Goal: Download file/media

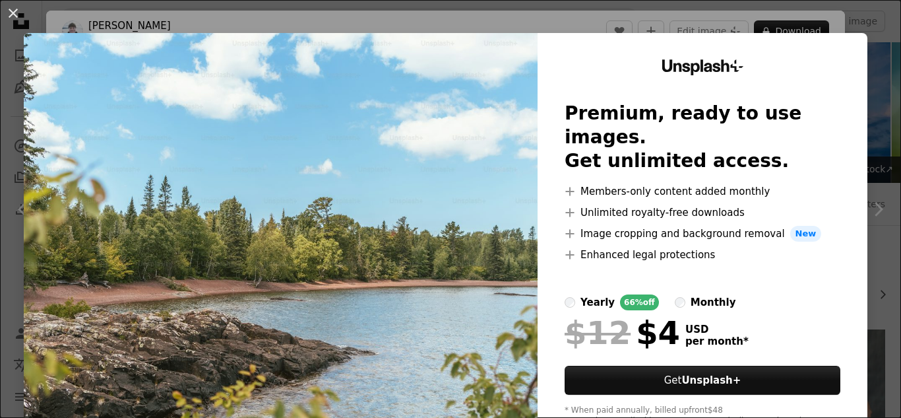
scroll to position [330, 0]
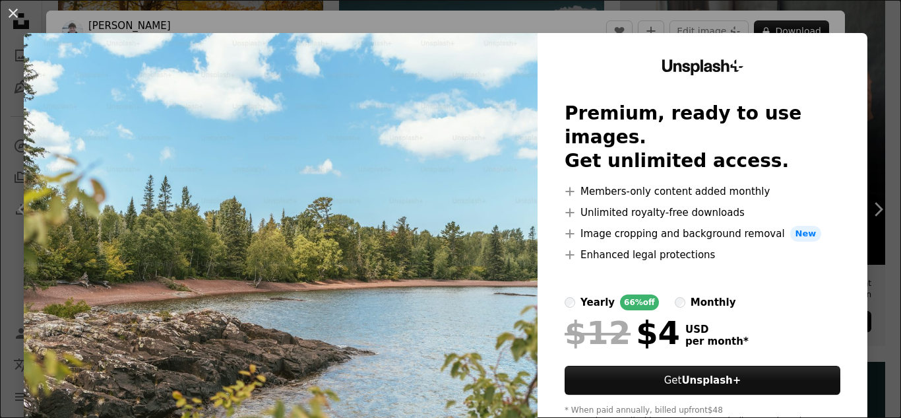
click at [867, 218] on div "An X shape Unsplash+ Premium, ready to use images. Get unlimited access. A plus…" at bounding box center [450, 209] width 901 height 418
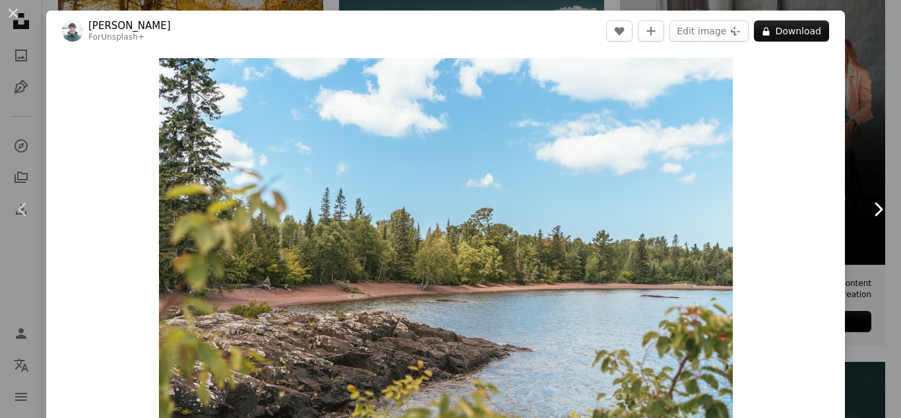
click at [867, 218] on icon "Chevron right" at bounding box center [877, 209] width 21 height 21
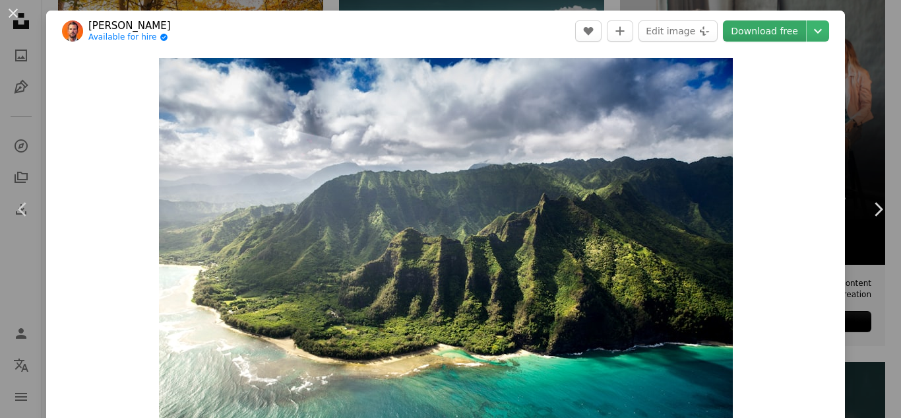
click at [742, 39] on link "Download free" at bounding box center [764, 30] width 83 height 21
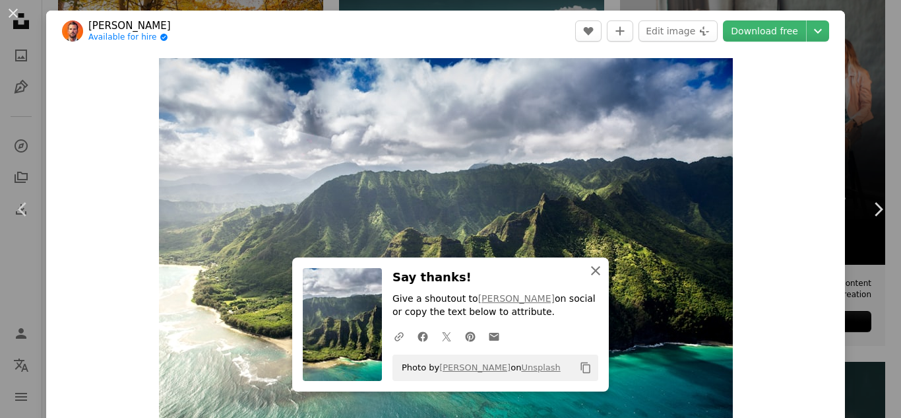
click at [592, 272] on icon "button" at bounding box center [595, 270] width 9 height 9
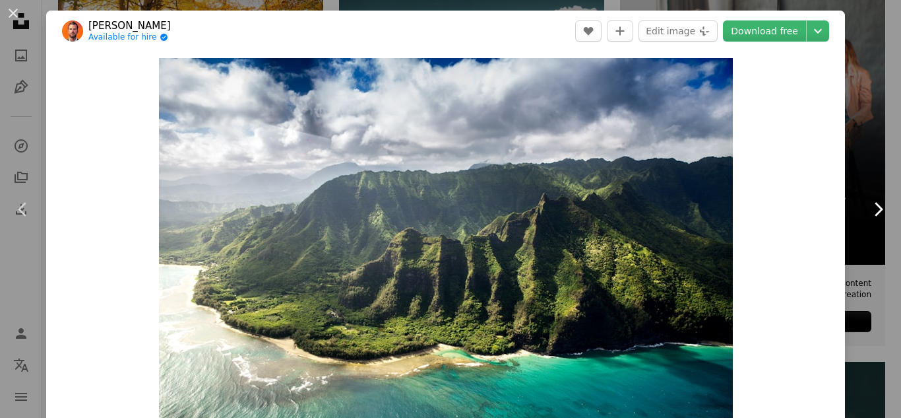
click at [868, 217] on icon "Chevron right" at bounding box center [877, 209] width 21 height 21
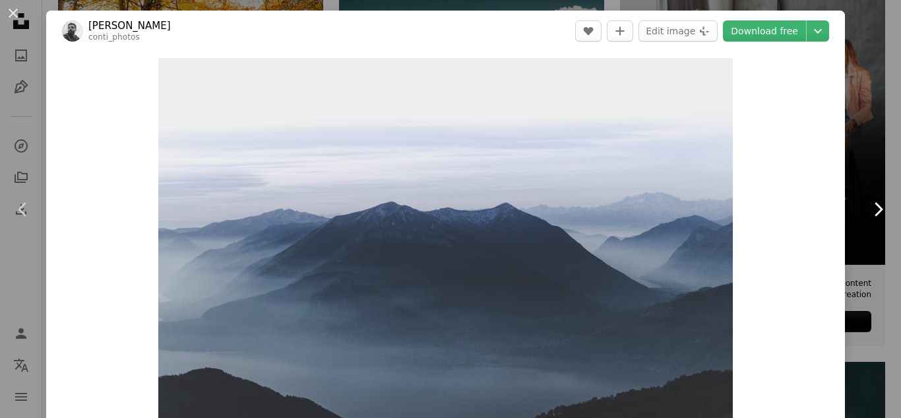
click at [869, 214] on icon "Chevron right" at bounding box center [877, 209] width 21 height 21
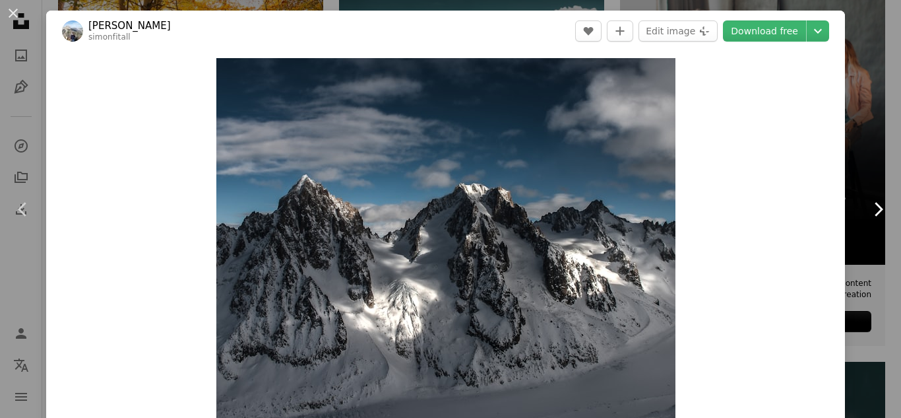
click at [869, 214] on icon "Chevron right" at bounding box center [877, 209] width 21 height 21
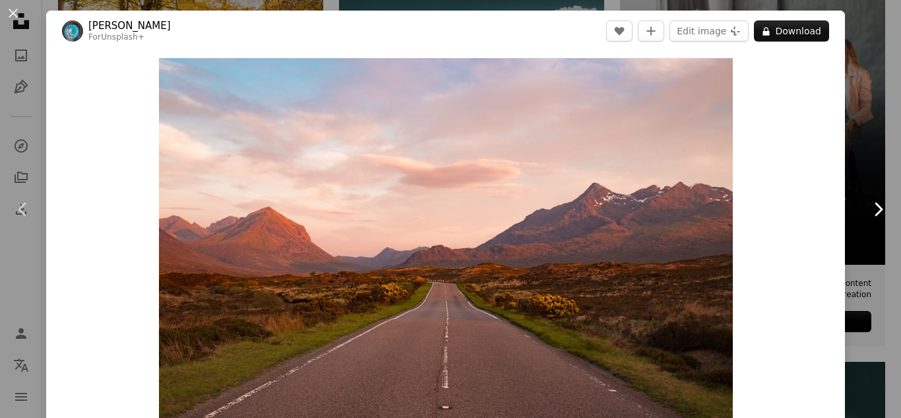
click at [867, 221] on link "Chevron right" at bounding box center [878, 209] width 46 height 127
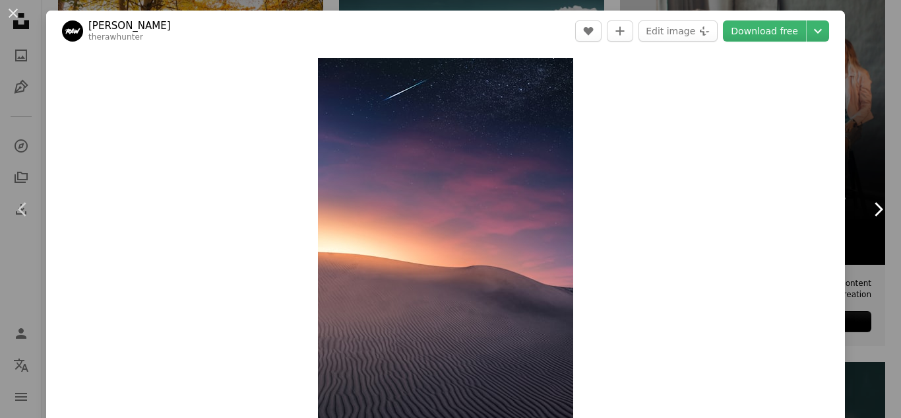
click at [867, 221] on link "Chevron right" at bounding box center [878, 209] width 46 height 127
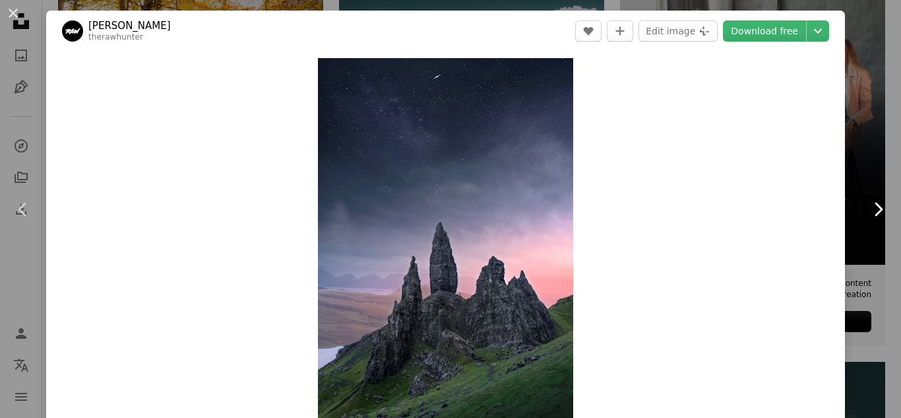
click at [867, 221] on link "Chevron right" at bounding box center [878, 209] width 46 height 127
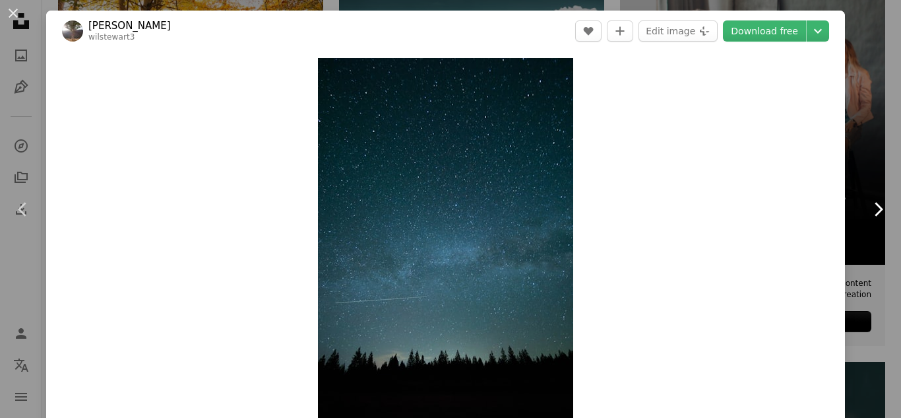
click at [867, 221] on link "Chevron right" at bounding box center [878, 209] width 46 height 127
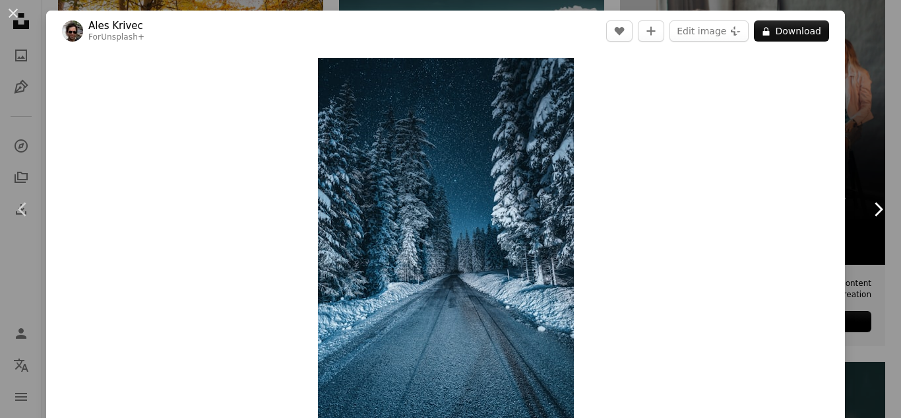
click at [867, 221] on link "Chevron right" at bounding box center [878, 209] width 46 height 127
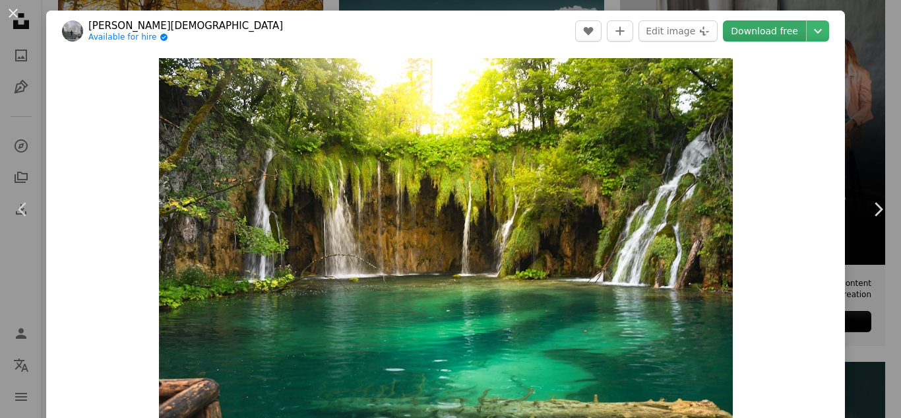
click at [769, 38] on link "Download free" at bounding box center [764, 30] width 83 height 21
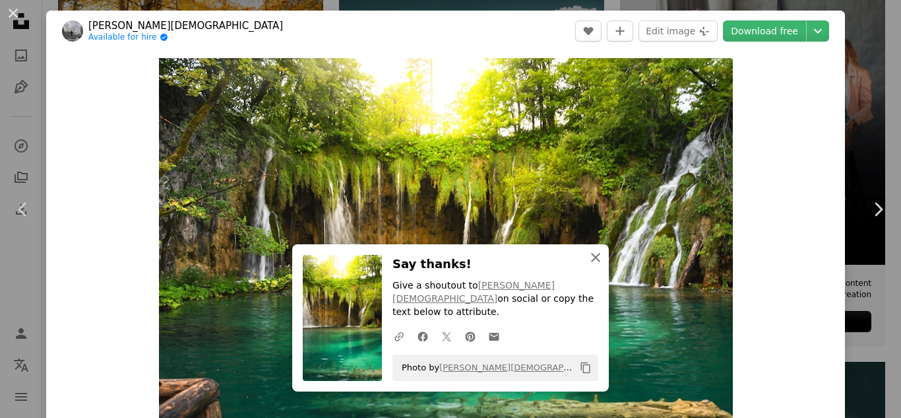
click at [588, 265] on icon "An X shape" at bounding box center [596, 257] width 16 height 16
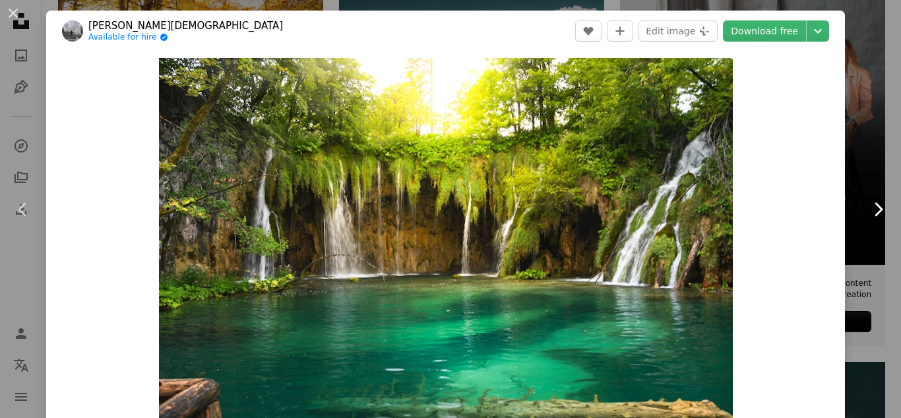
click at [867, 217] on icon "Chevron right" at bounding box center [877, 209] width 21 height 21
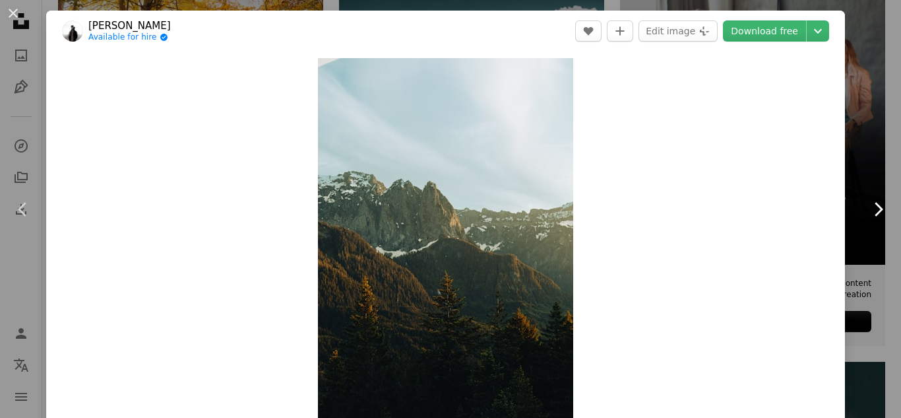
click at [867, 217] on icon "Chevron right" at bounding box center [877, 209] width 21 height 21
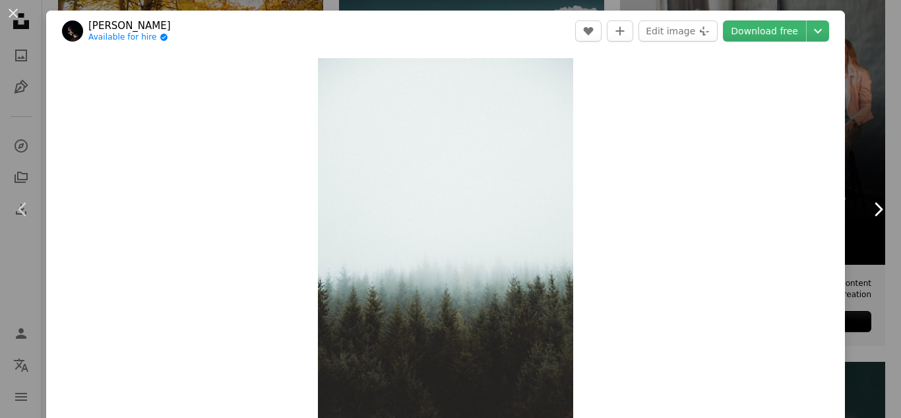
click at [867, 217] on icon "Chevron right" at bounding box center [877, 209] width 21 height 21
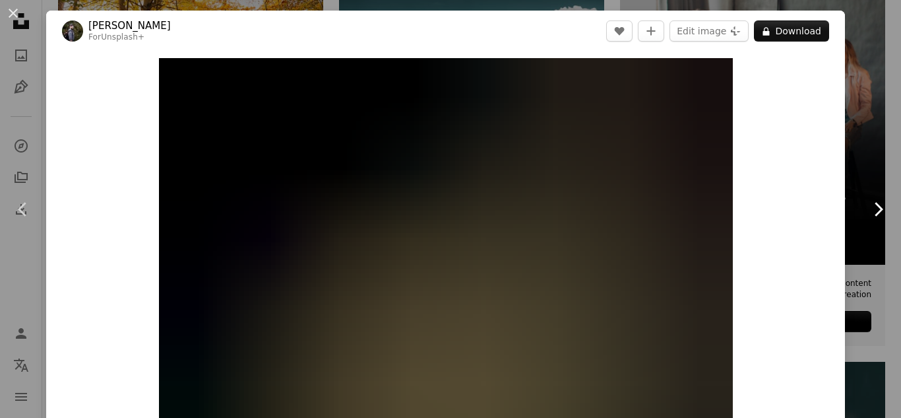
click at [867, 217] on icon "Chevron right" at bounding box center [877, 209] width 21 height 21
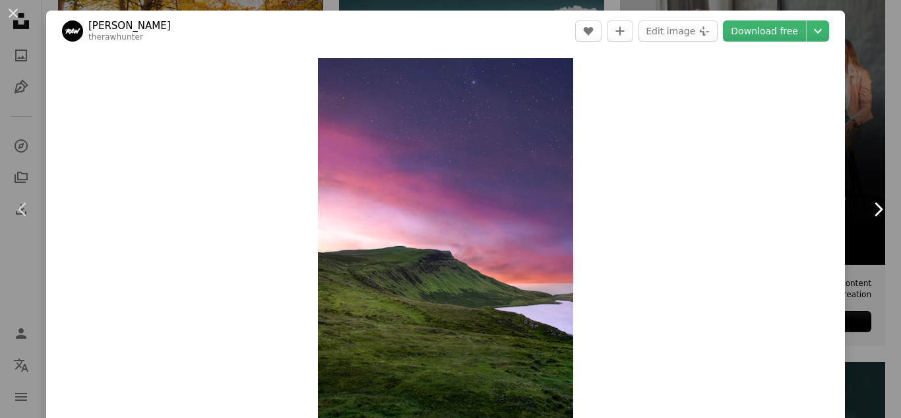
click at [867, 217] on icon "Chevron right" at bounding box center [877, 209] width 21 height 21
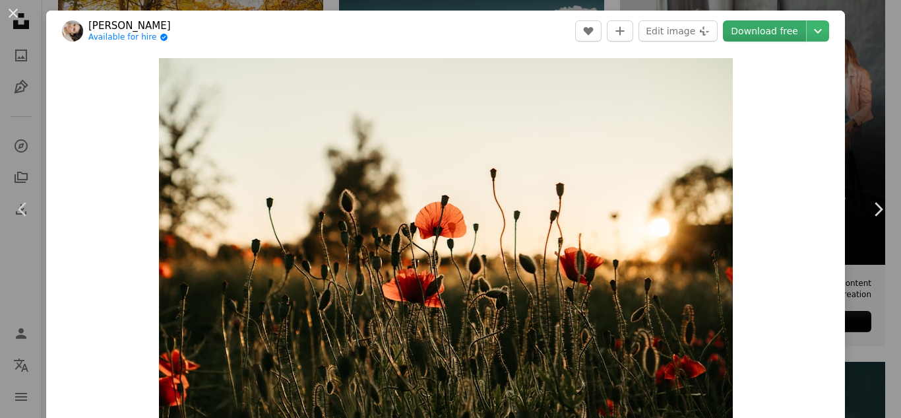
click at [740, 25] on link "Download free" at bounding box center [764, 30] width 83 height 21
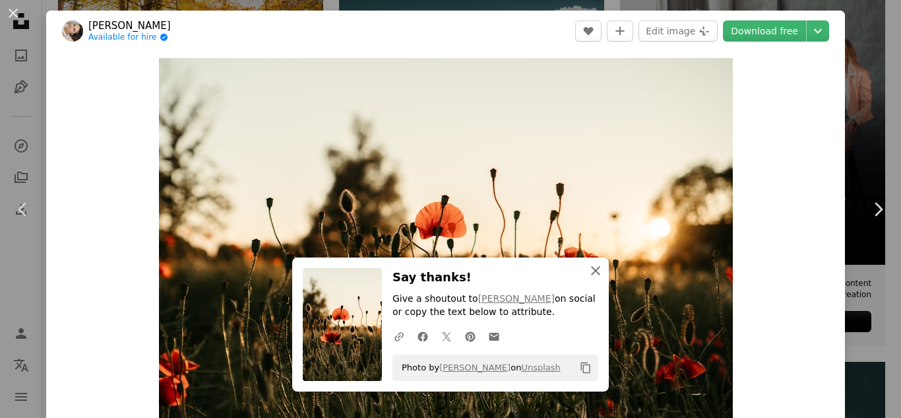
click at [593, 271] on icon "An X shape" at bounding box center [596, 271] width 16 height 16
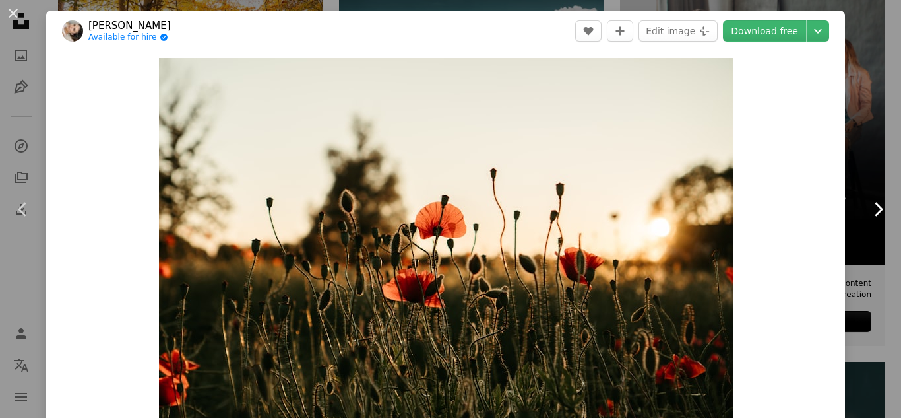
click at [867, 204] on icon "Chevron right" at bounding box center [877, 209] width 21 height 21
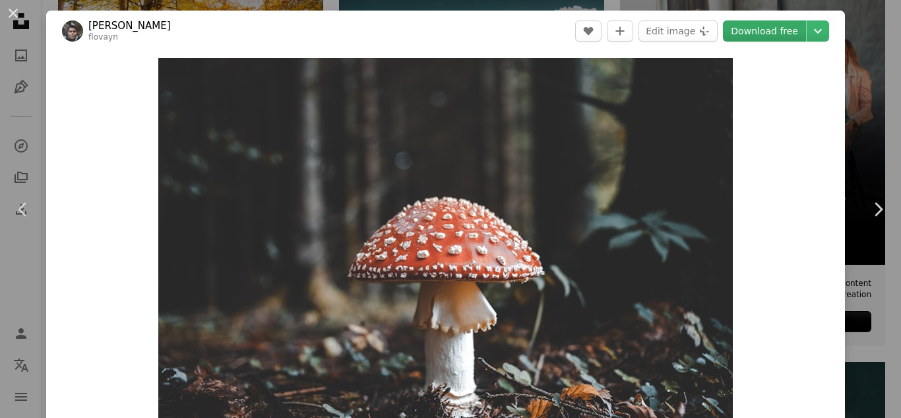
click at [770, 27] on link "Download free" at bounding box center [764, 30] width 83 height 21
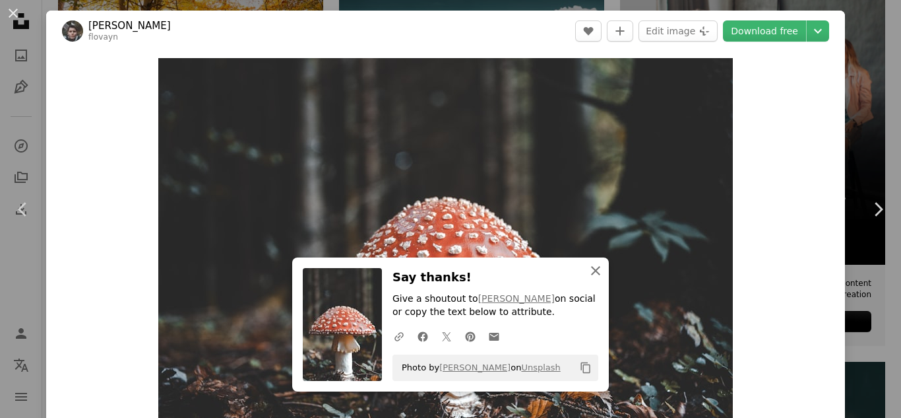
click at [595, 270] on icon "An X shape" at bounding box center [596, 271] width 16 height 16
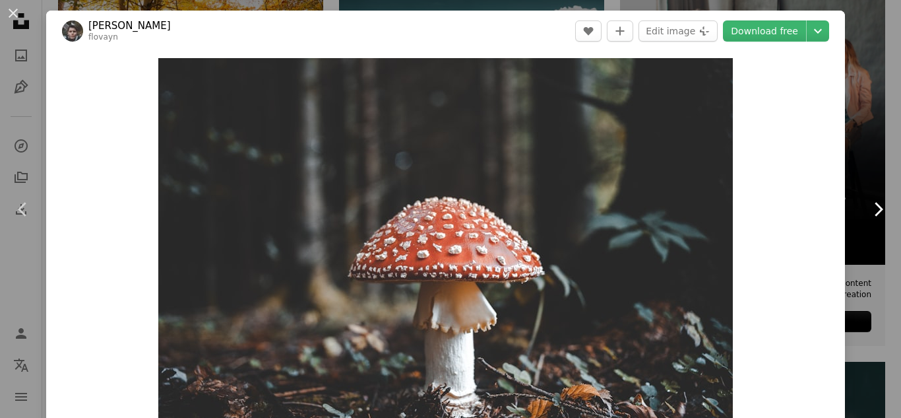
click at [868, 218] on icon "Chevron right" at bounding box center [877, 209] width 21 height 21
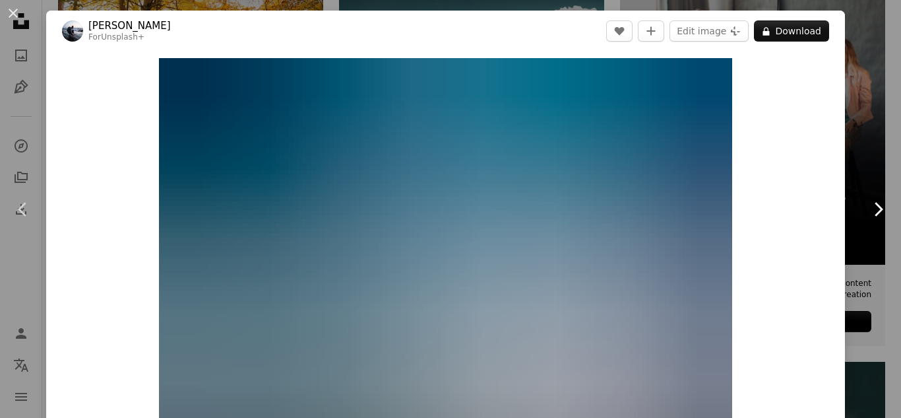
click at [875, 211] on icon at bounding box center [879, 209] width 9 height 14
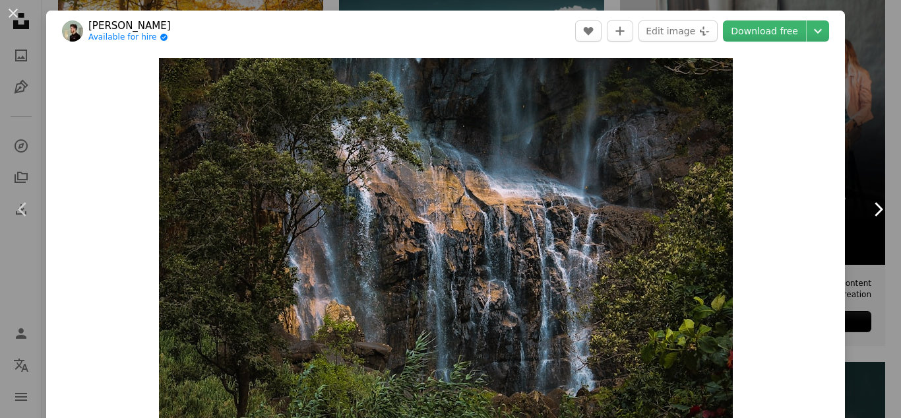
click at [875, 211] on icon at bounding box center [879, 209] width 9 height 14
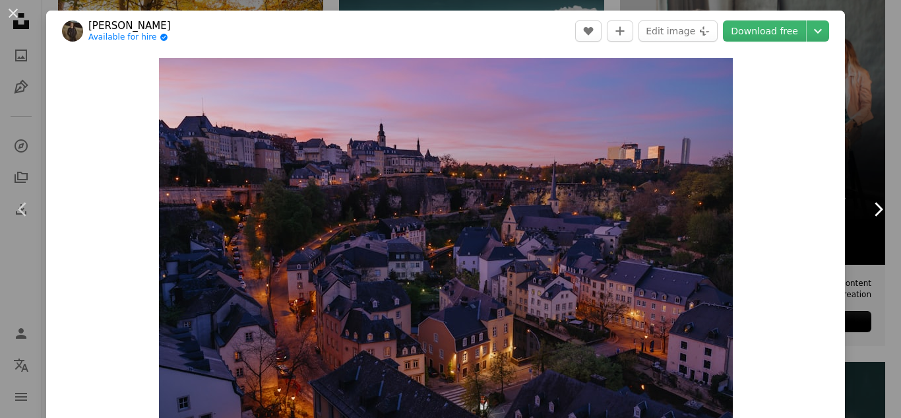
click at [875, 211] on icon at bounding box center [879, 209] width 9 height 14
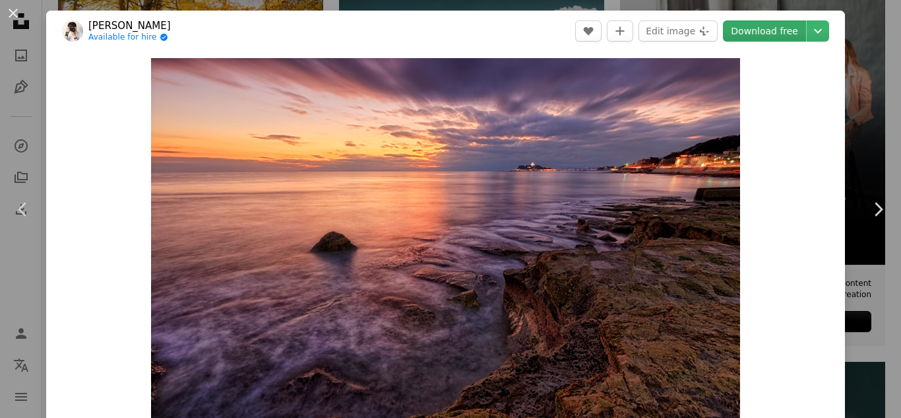
click at [752, 32] on link "Download free" at bounding box center [764, 30] width 83 height 21
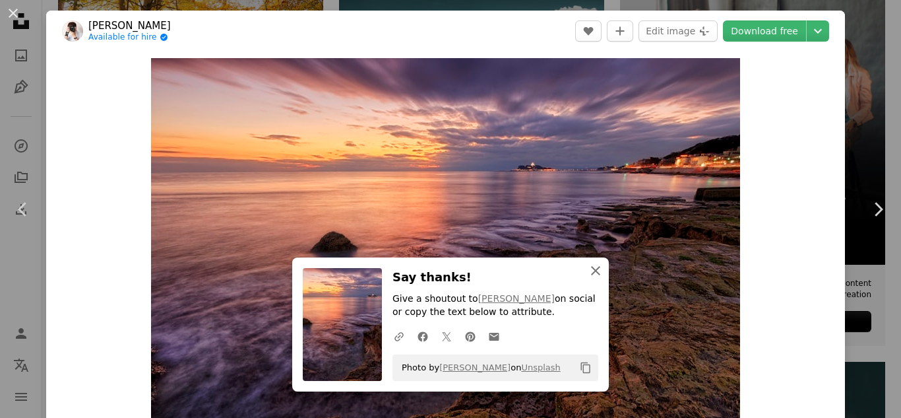
click at [591, 272] on icon "An X shape" at bounding box center [596, 271] width 16 height 16
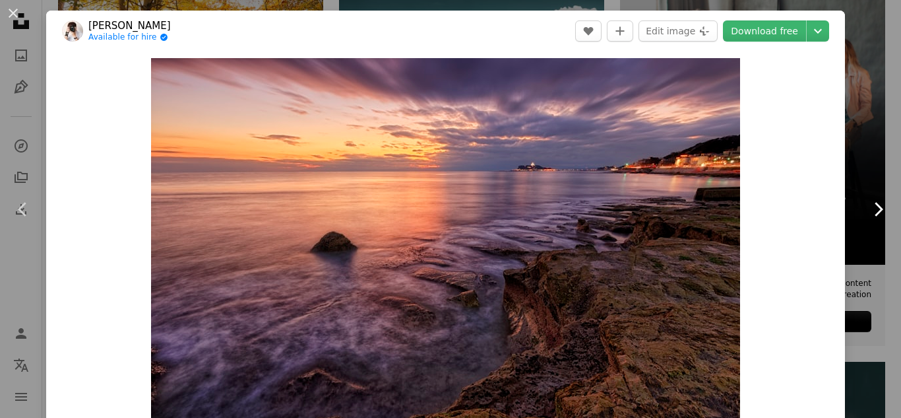
click at [867, 211] on icon "Chevron right" at bounding box center [877, 209] width 21 height 21
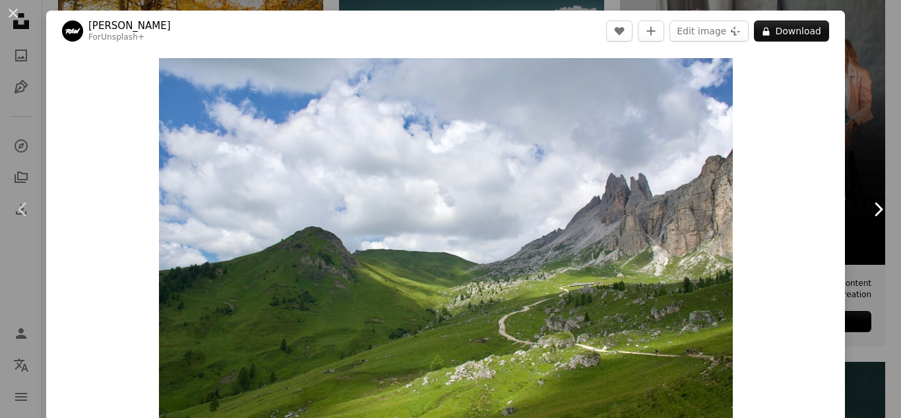
click at [860, 222] on link "Chevron right" at bounding box center [878, 209] width 46 height 127
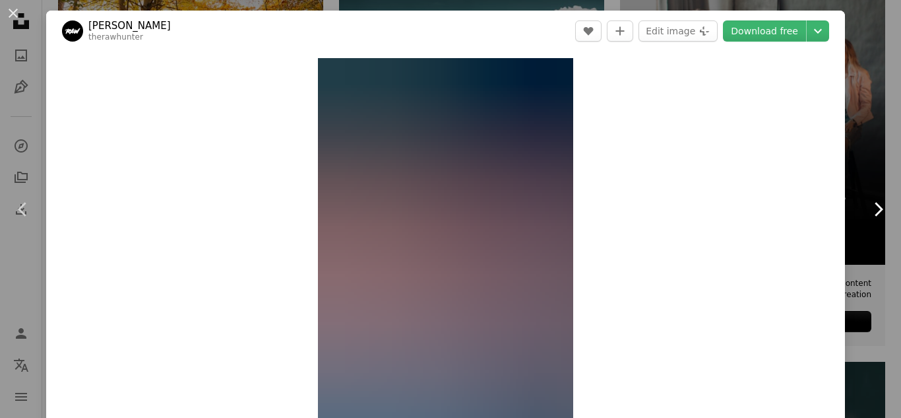
click at [860, 222] on link "Chevron right" at bounding box center [878, 209] width 46 height 127
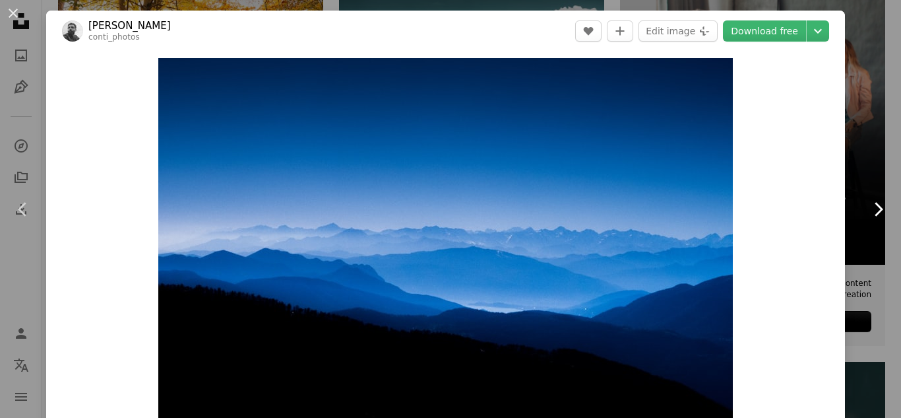
click at [860, 222] on link "Chevron right" at bounding box center [878, 209] width 46 height 127
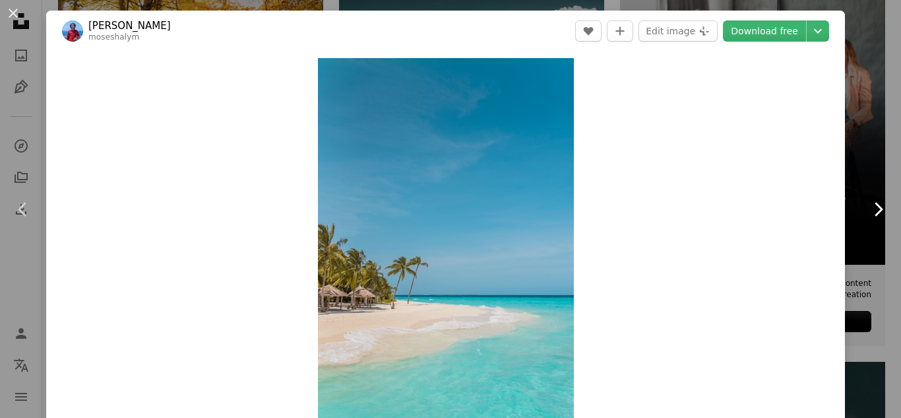
click at [860, 222] on link "Chevron right" at bounding box center [878, 209] width 46 height 127
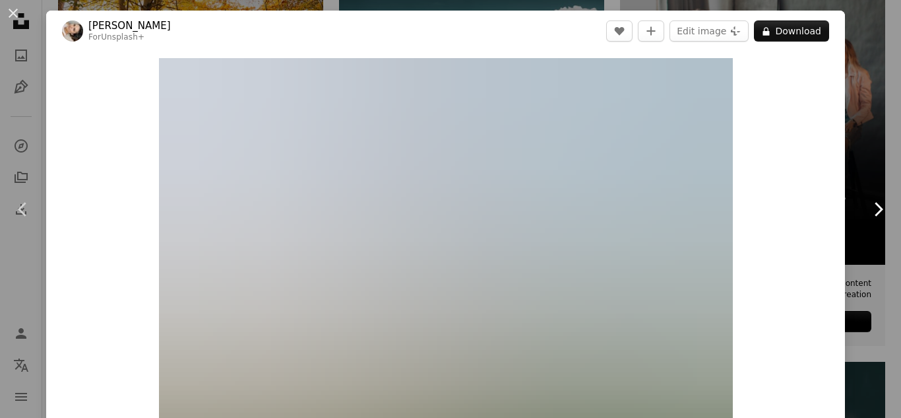
click at [860, 222] on link "Chevron right" at bounding box center [878, 209] width 46 height 127
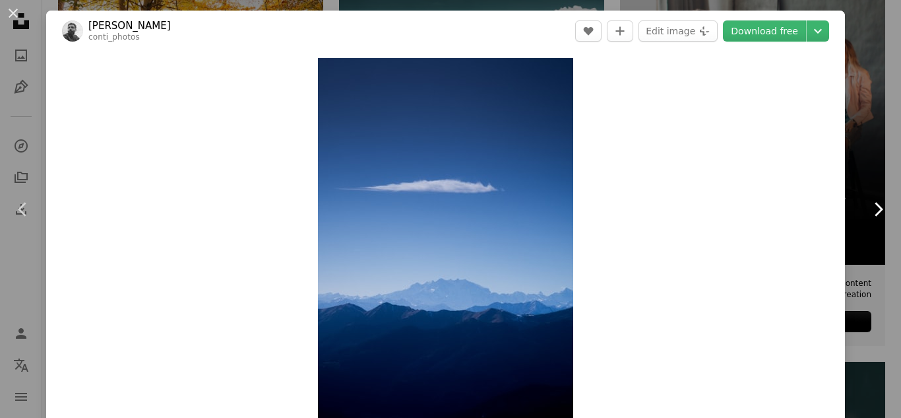
click at [860, 222] on link "Chevron right" at bounding box center [878, 209] width 46 height 127
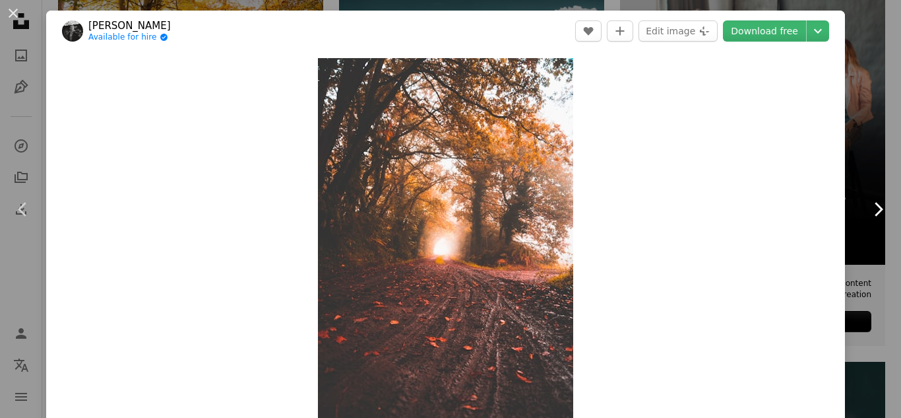
click at [860, 222] on link "Chevron right" at bounding box center [878, 209] width 46 height 127
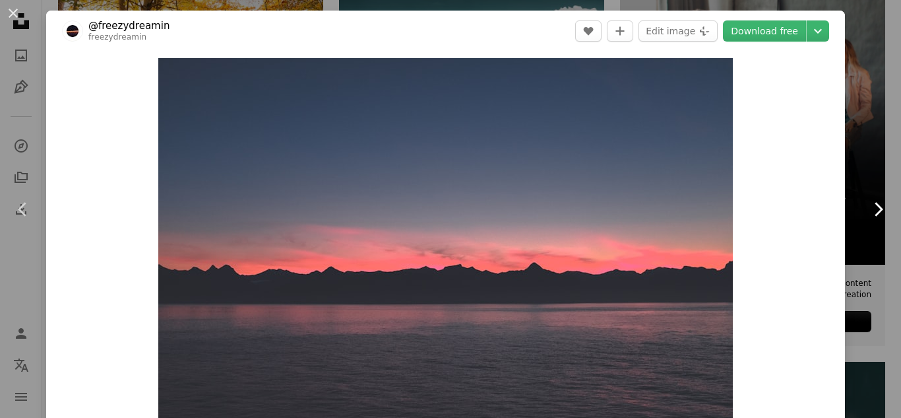
click at [860, 222] on link "Chevron right" at bounding box center [878, 209] width 46 height 127
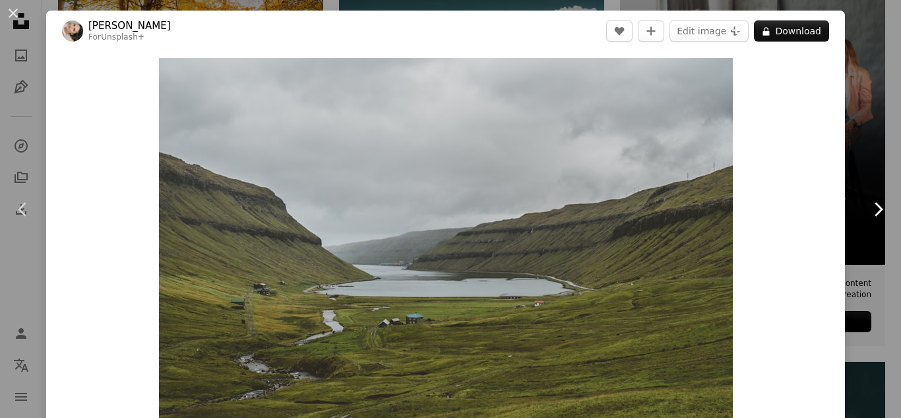
click at [860, 222] on link "Chevron right" at bounding box center [878, 209] width 46 height 127
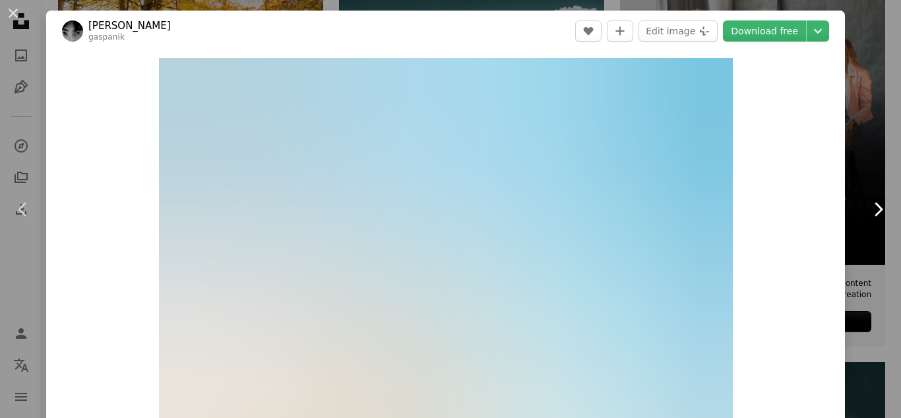
click at [870, 205] on icon "Chevron right" at bounding box center [877, 209] width 21 height 21
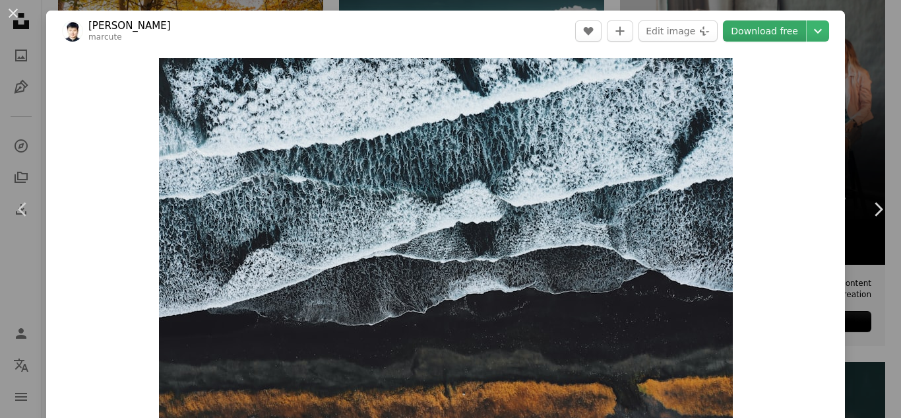
click at [747, 32] on link "Download free" at bounding box center [764, 30] width 83 height 21
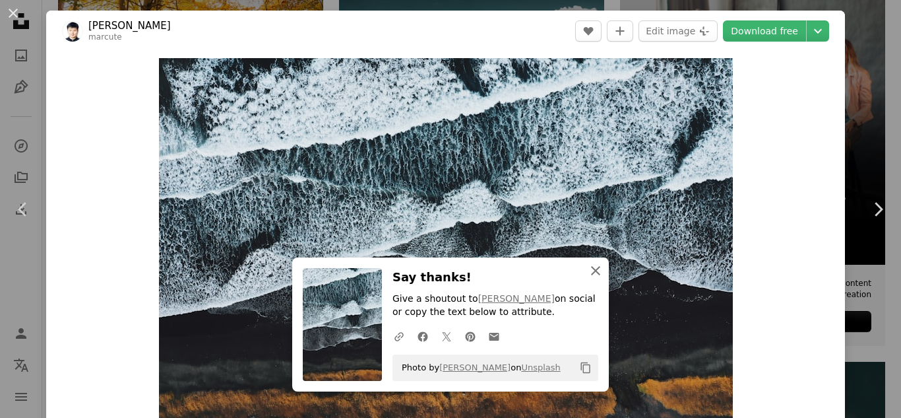
click at [591, 271] on icon "button" at bounding box center [595, 270] width 9 height 9
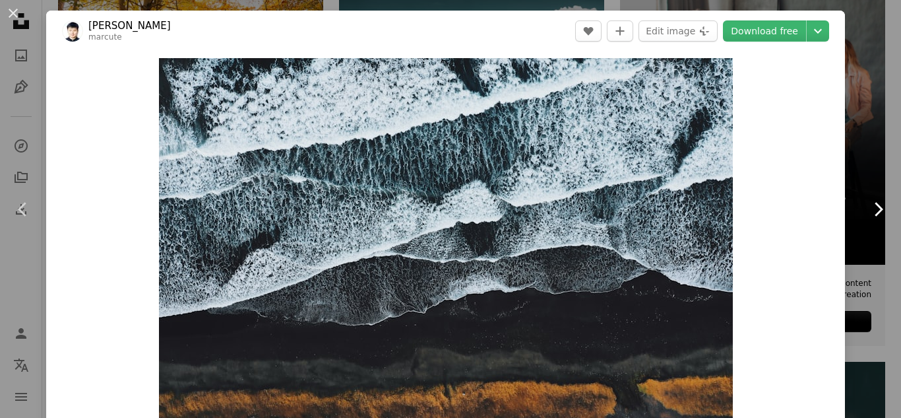
click at [869, 216] on icon "Chevron right" at bounding box center [877, 209] width 21 height 21
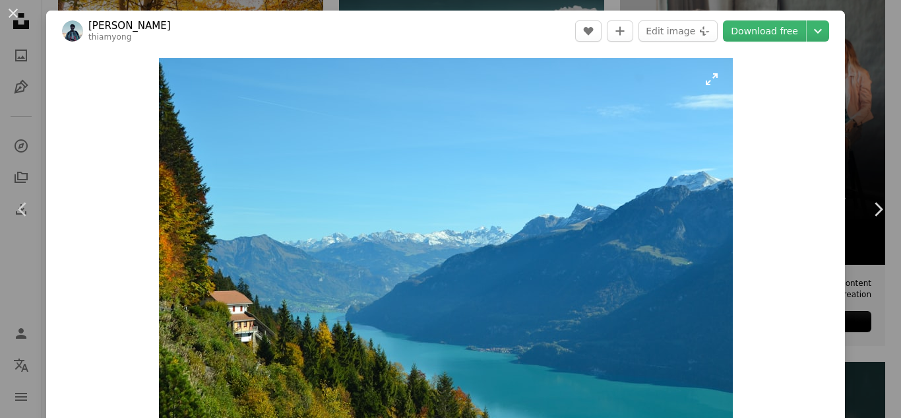
click at [486, 171] on img "Zoom in on this image" at bounding box center [446, 249] width 574 height 383
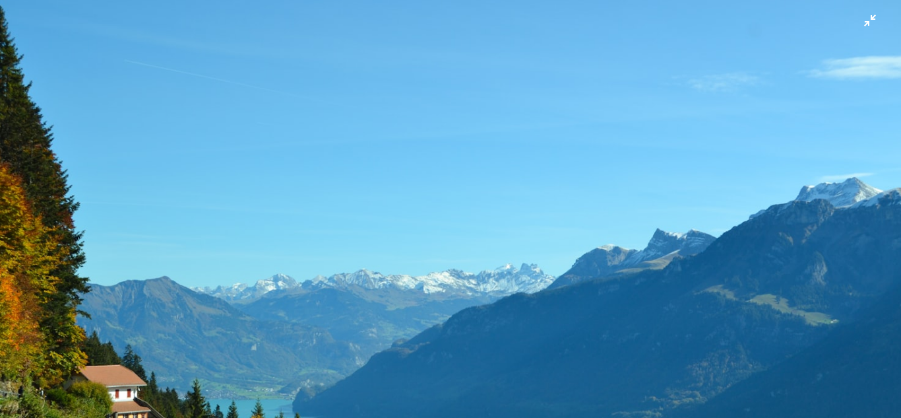
scroll to position [86, 0]
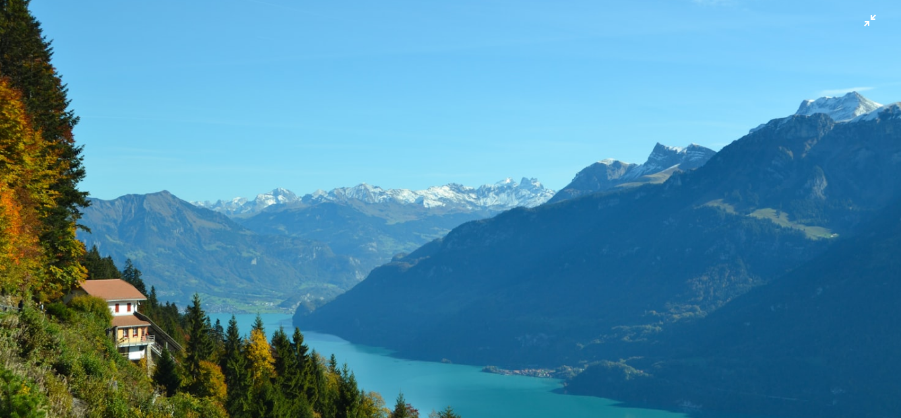
click at [737, 121] on img "Zoom out on this image" at bounding box center [450, 215] width 902 height 602
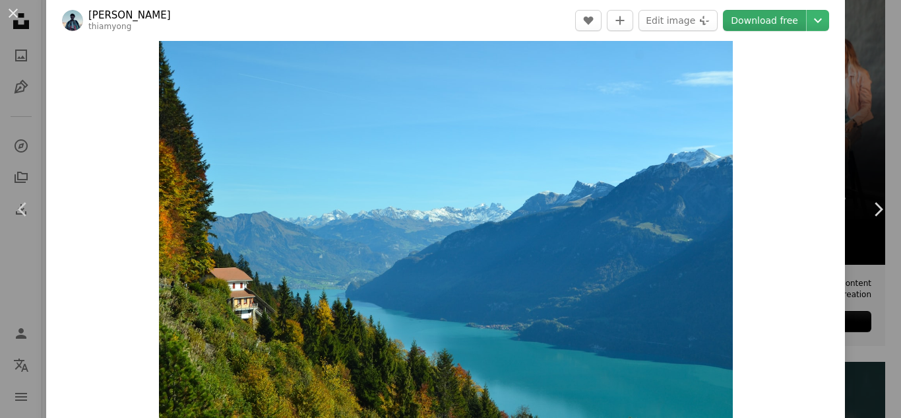
click at [750, 18] on link "Download free" at bounding box center [764, 20] width 83 height 21
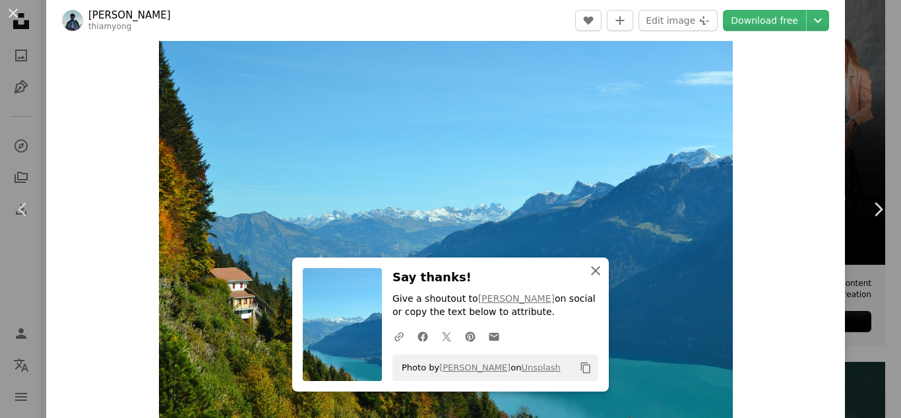
click at [594, 270] on icon "An X shape" at bounding box center [596, 271] width 16 height 16
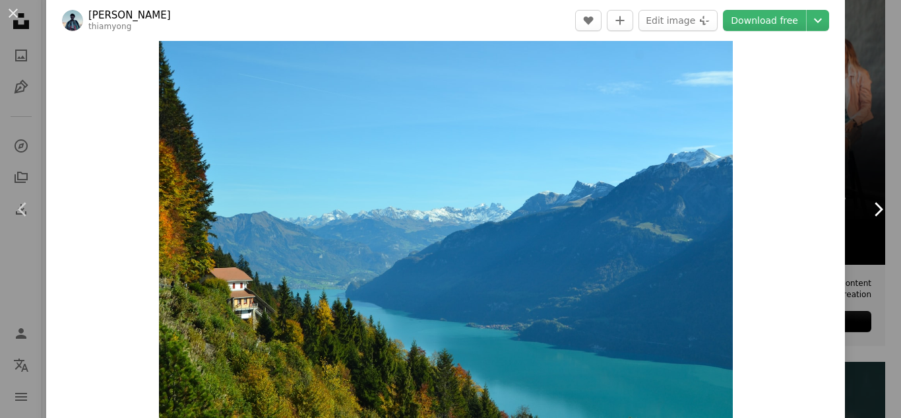
click at [875, 210] on icon "Chevron right" at bounding box center [877, 209] width 21 height 21
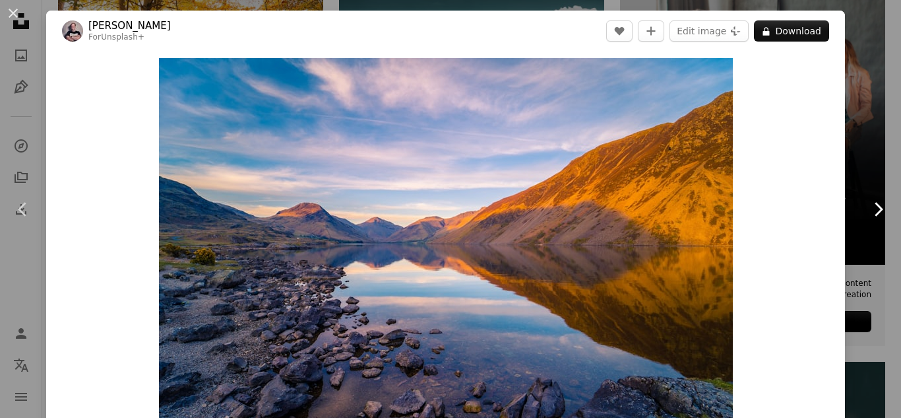
click at [867, 211] on icon "Chevron right" at bounding box center [877, 209] width 21 height 21
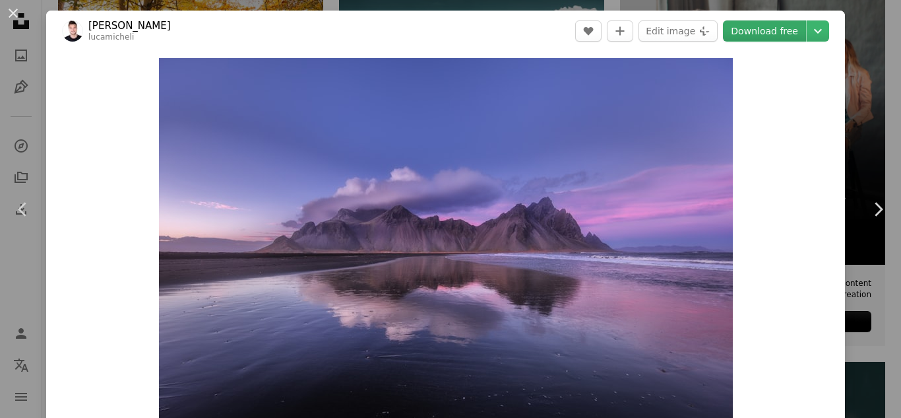
click at [747, 30] on link "Download free" at bounding box center [764, 30] width 83 height 21
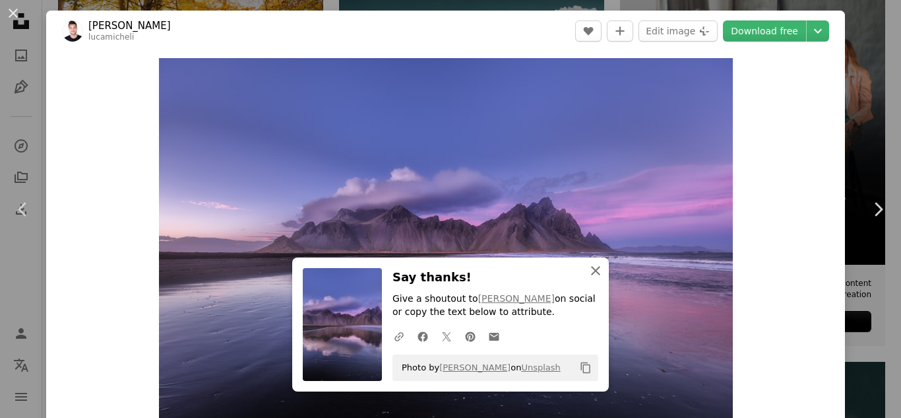
click at [588, 275] on icon "An X shape" at bounding box center [596, 271] width 16 height 16
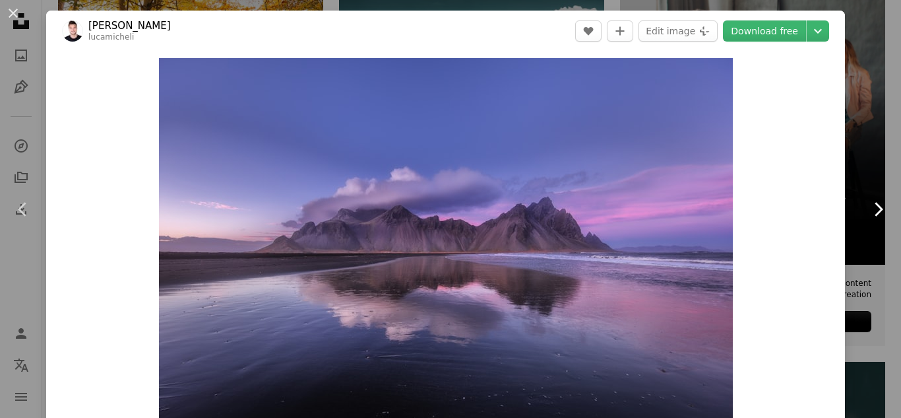
click at [871, 224] on link "Chevron right" at bounding box center [878, 209] width 46 height 127
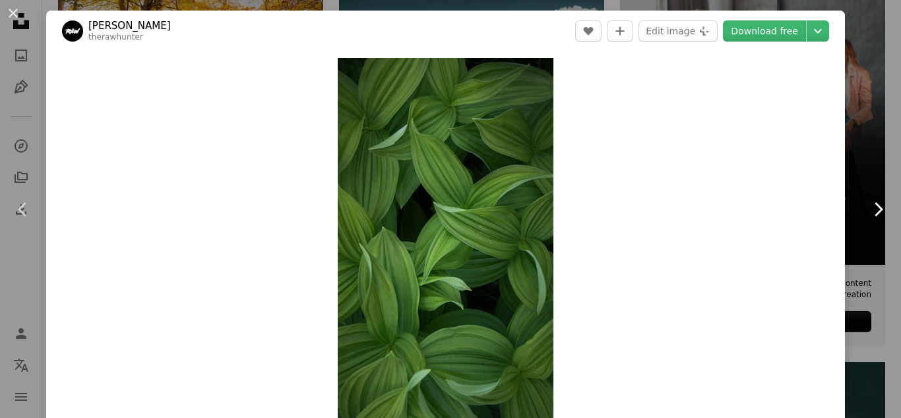
click at [871, 224] on link "Chevron right" at bounding box center [878, 209] width 46 height 127
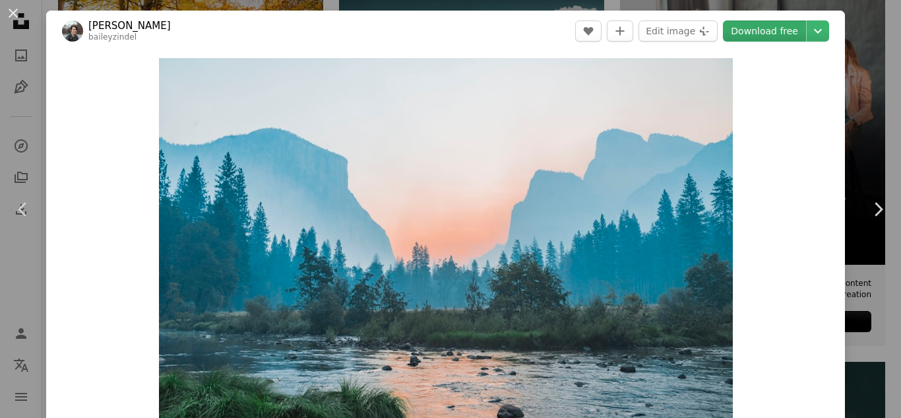
click at [765, 35] on link "Download free" at bounding box center [764, 30] width 83 height 21
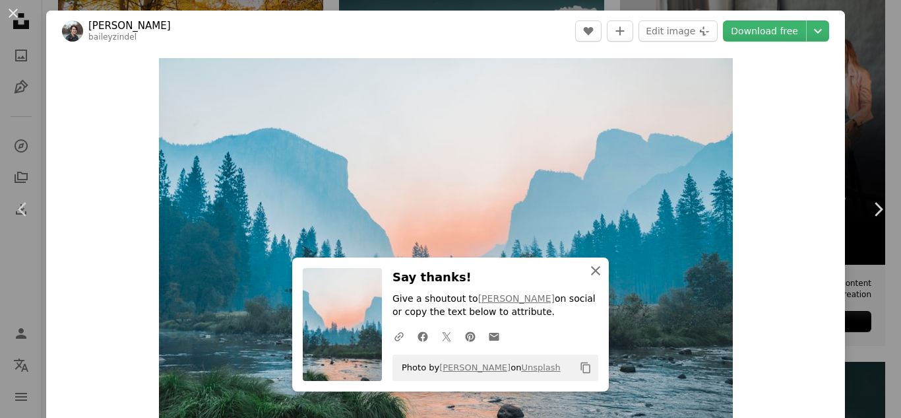
click at [592, 270] on icon "button" at bounding box center [595, 270] width 9 height 9
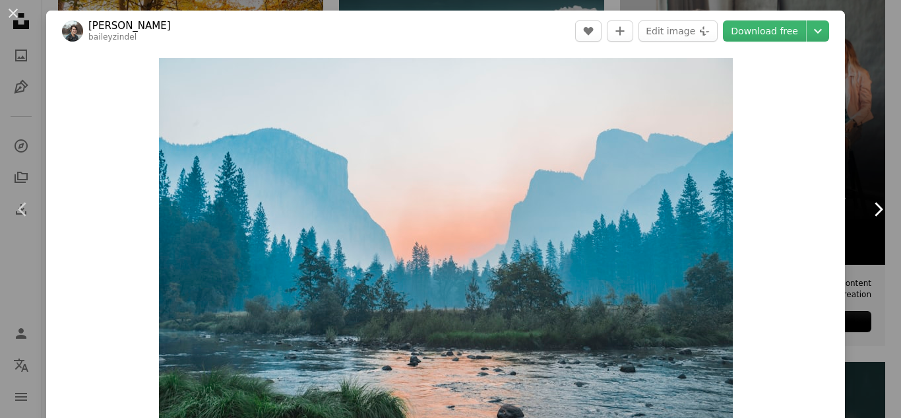
click at [875, 206] on icon at bounding box center [879, 209] width 9 height 14
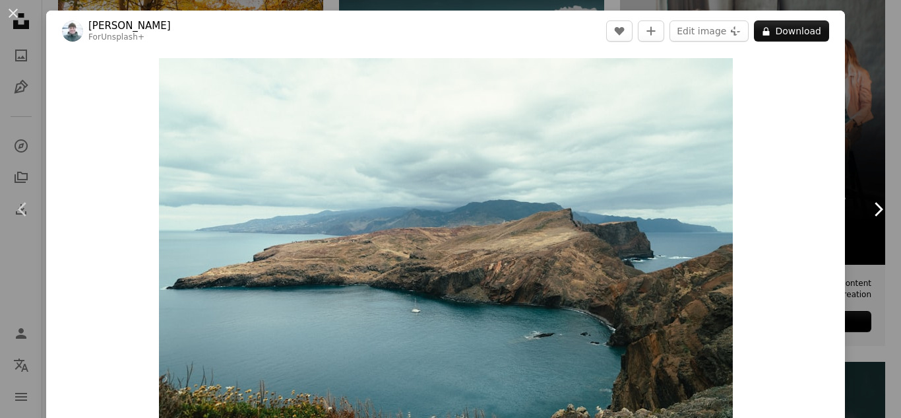
click at [867, 211] on icon "Chevron right" at bounding box center [877, 209] width 21 height 21
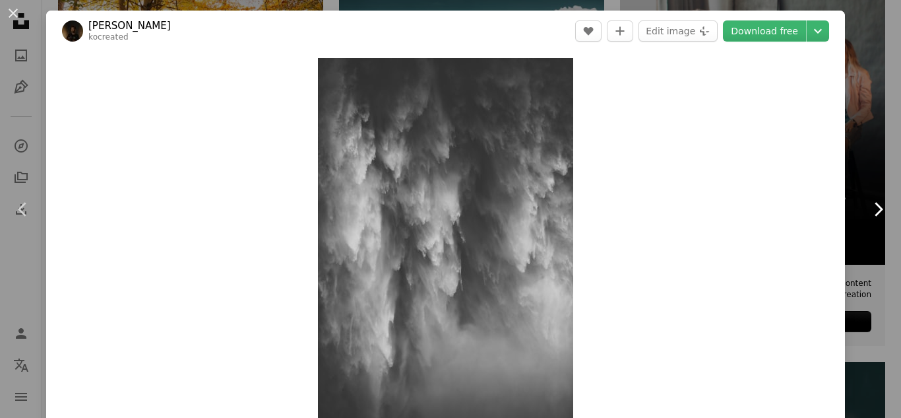
click at [867, 211] on icon "Chevron right" at bounding box center [877, 209] width 21 height 21
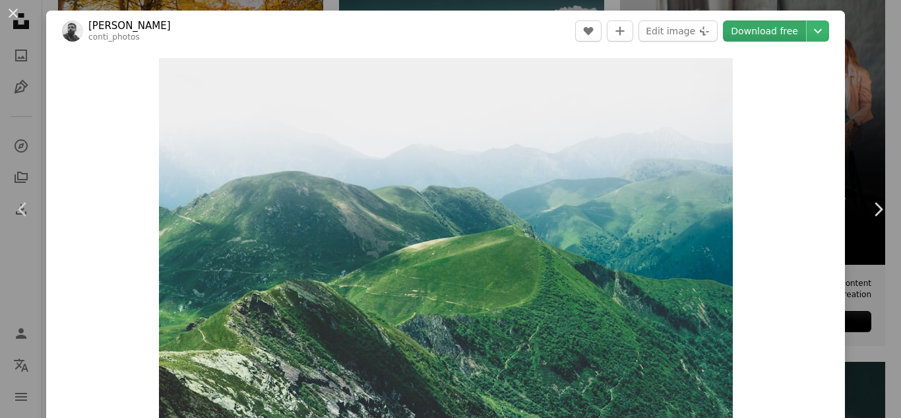
click at [754, 38] on link "Download free" at bounding box center [764, 30] width 83 height 21
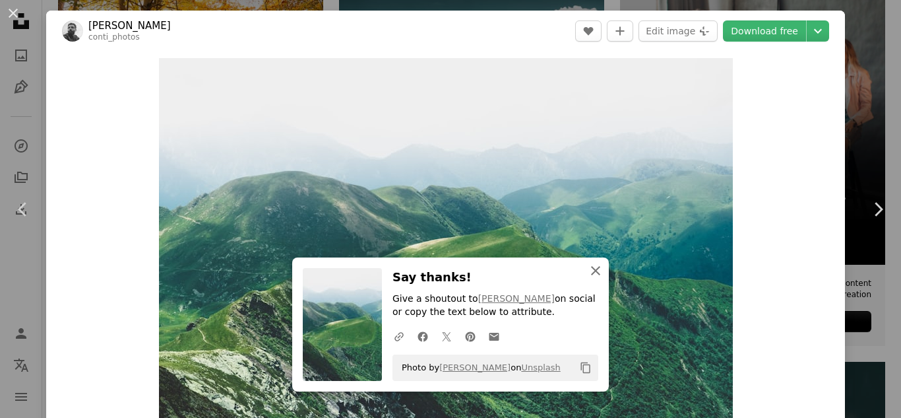
click at [592, 271] on icon "button" at bounding box center [595, 270] width 9 height 9
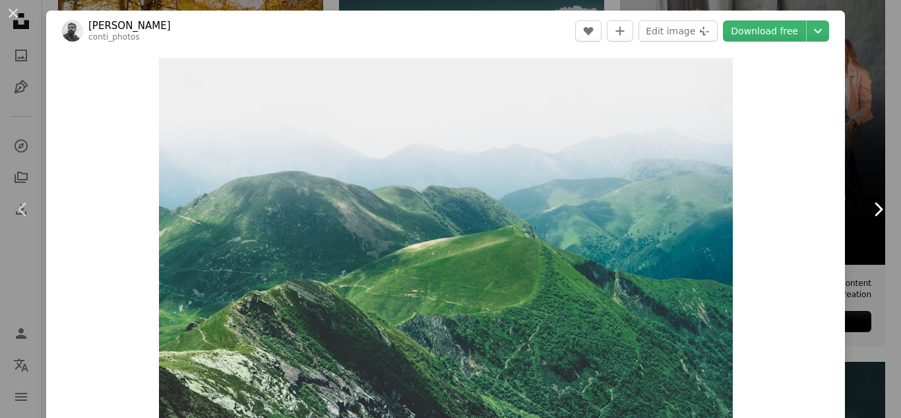
click at [870, 214] on icon "Chevron right" at bounding box center [877, 209] width 21 height 21
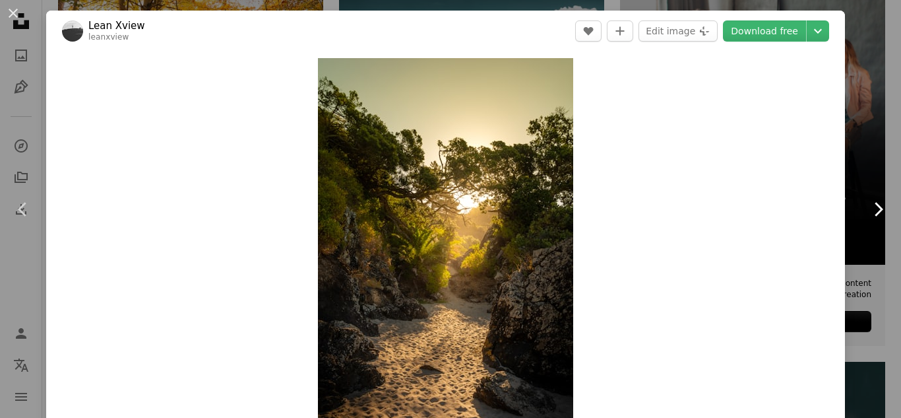
click at [870, 214] on icon "Chevron right" at bounding box center [877, 209] width 21 height 21
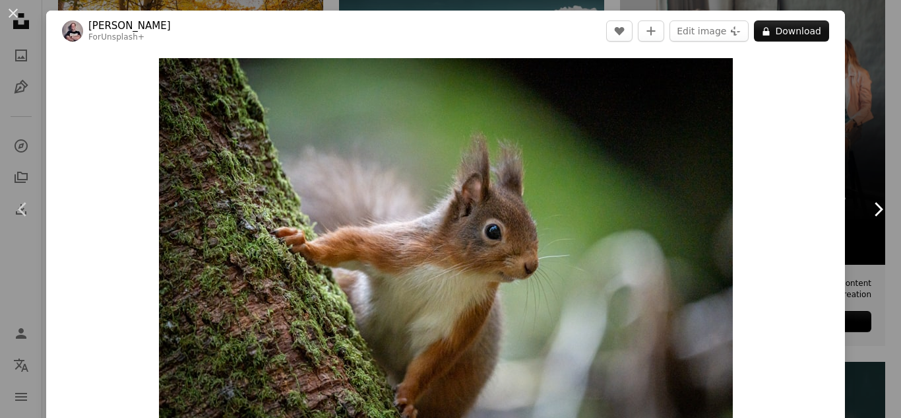
click at [870, 214] on icon "Chevron right" at bounding box center [877, 209] width 21 height 21
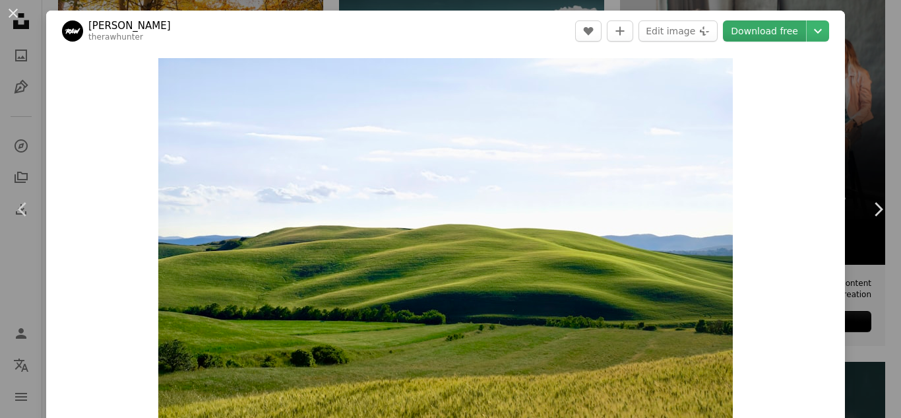
click at [749, 36] on link "Download free" at bounding box center [764, 30] width 83 height 21
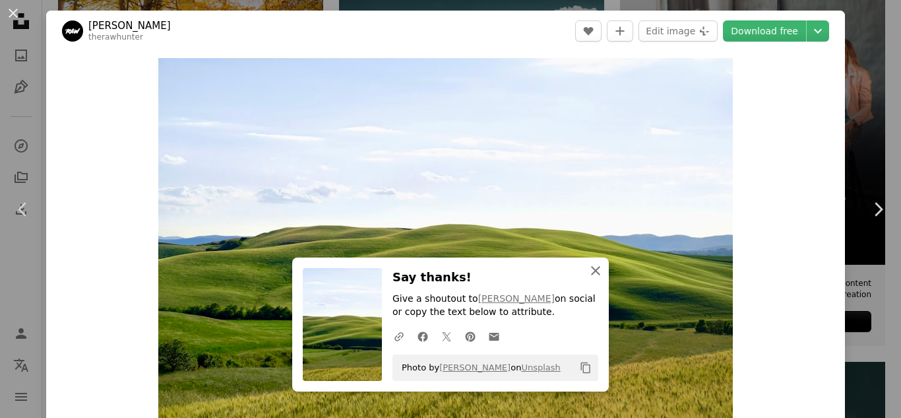
click at [594, 266] on icon "An X shape" at bounding box center [596, 271] width 16 height 16
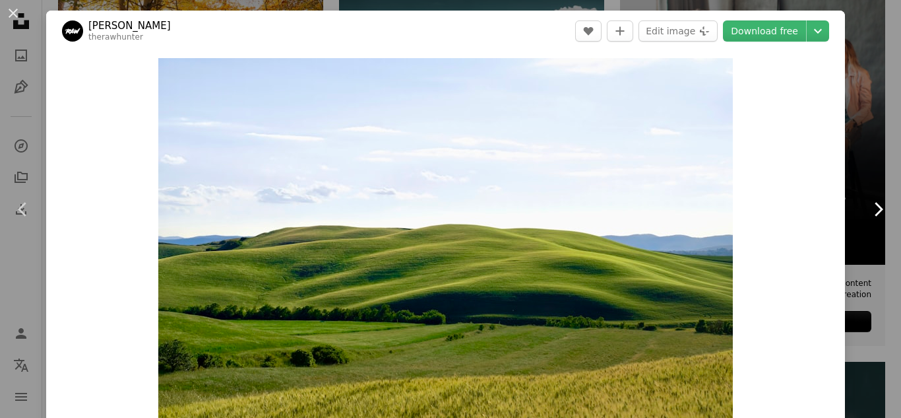
click at [869, 221] on link "Chevron right" at bounding box center [878, 209] width 46 height 127
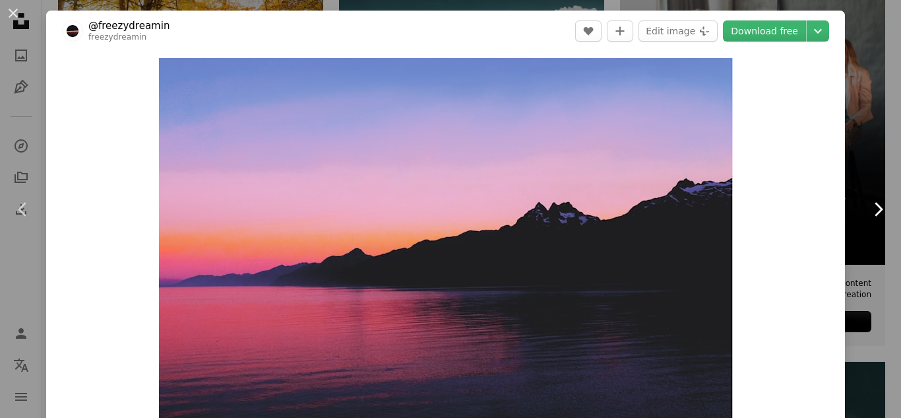
click at [869, 221] on link "Chevron right" at bounding box center [878, 209] width 46 height 127
